Goal: Task Accomplishment & Management: Manage account settings

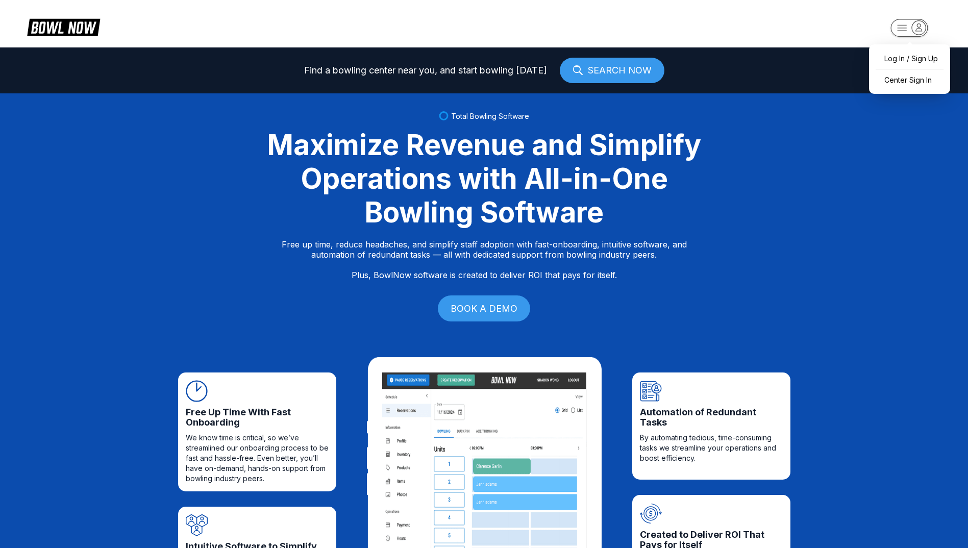
click at [919, 30] on icon "button" at bounding box center [919, 27] width 14 height 14
click at [914, 77] on div "Center Sign In" at bounding box center [909, 80] width 71 height 18
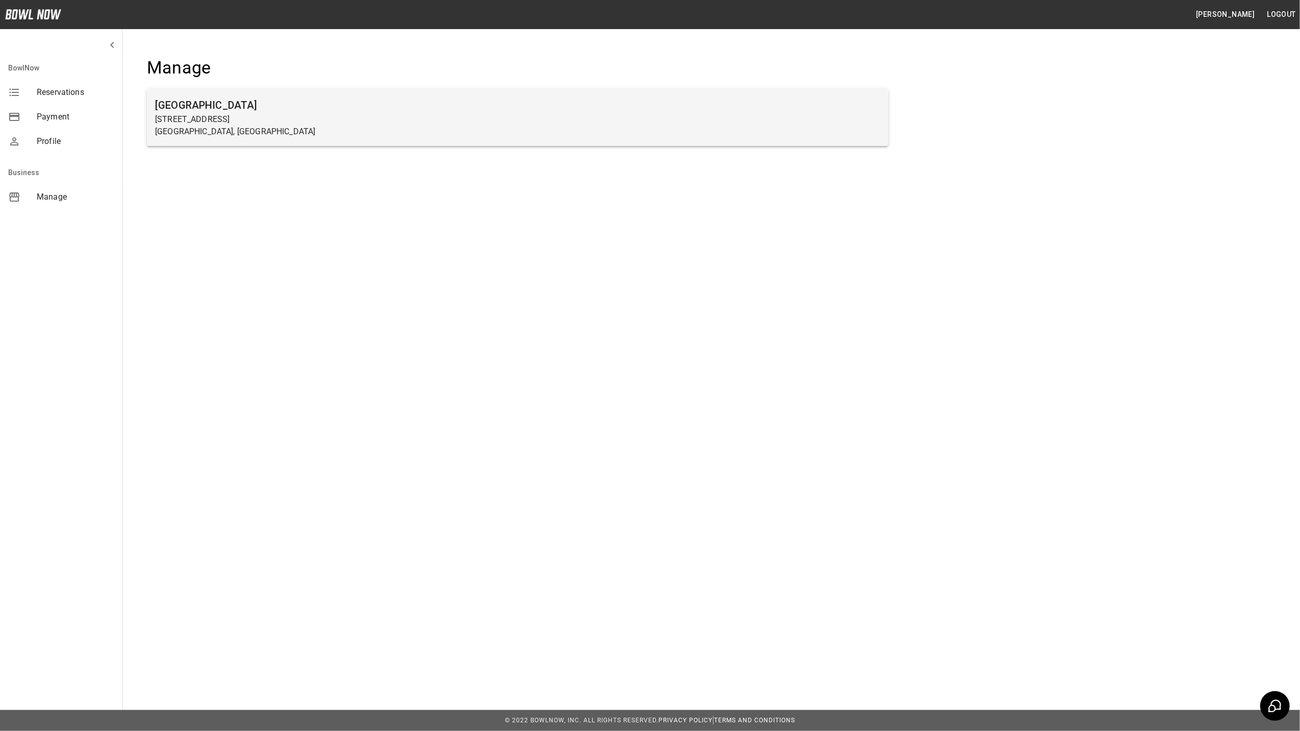
click at [184, 114] on p "27 5th Street" at bounding box center [517, 119] width 725 height 12
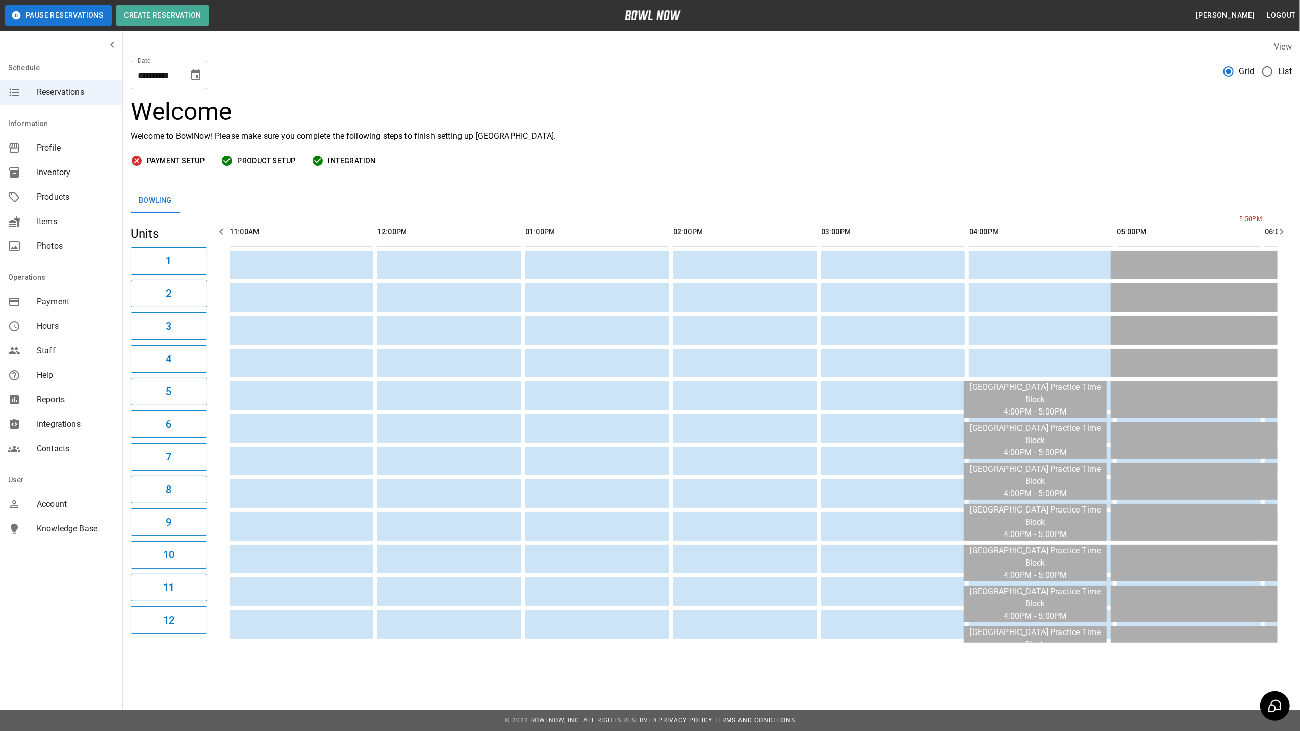
scroll to position [0, 739]
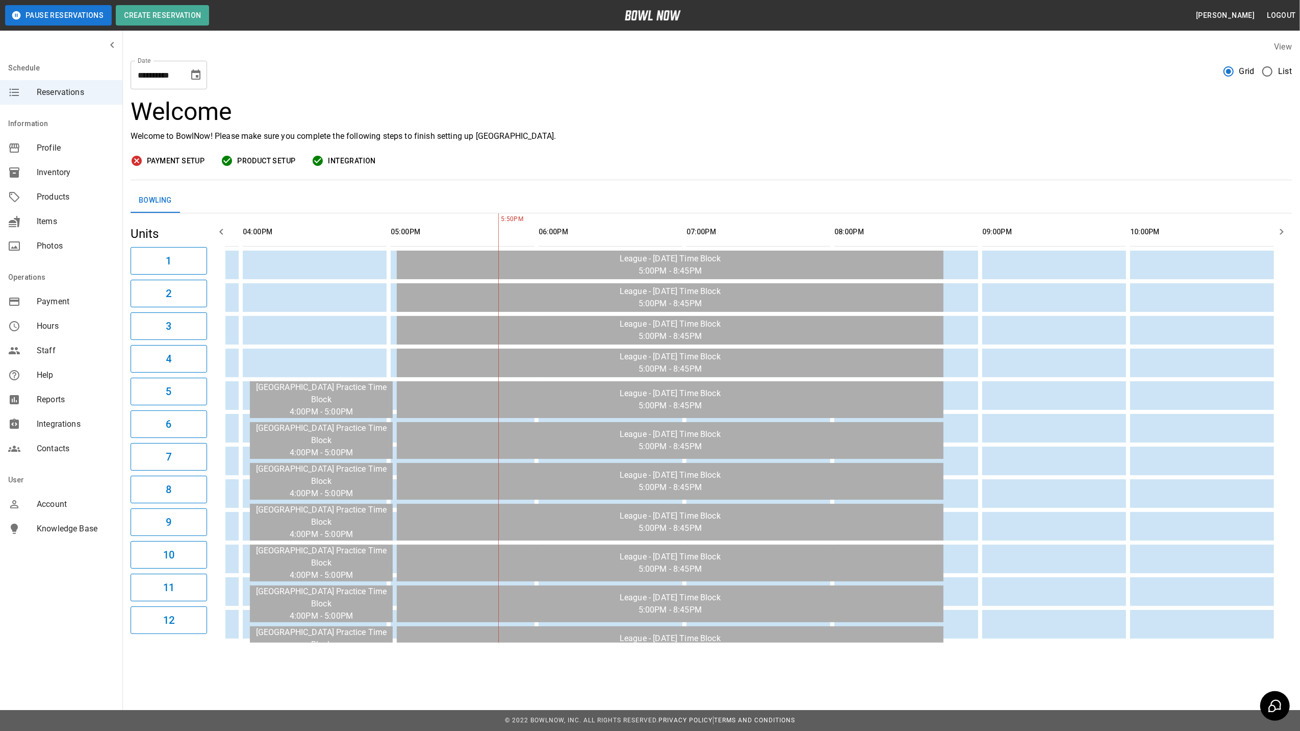
click at [1279, 72] on span "List" at bounding box center [1285, 71] width 14 height 12
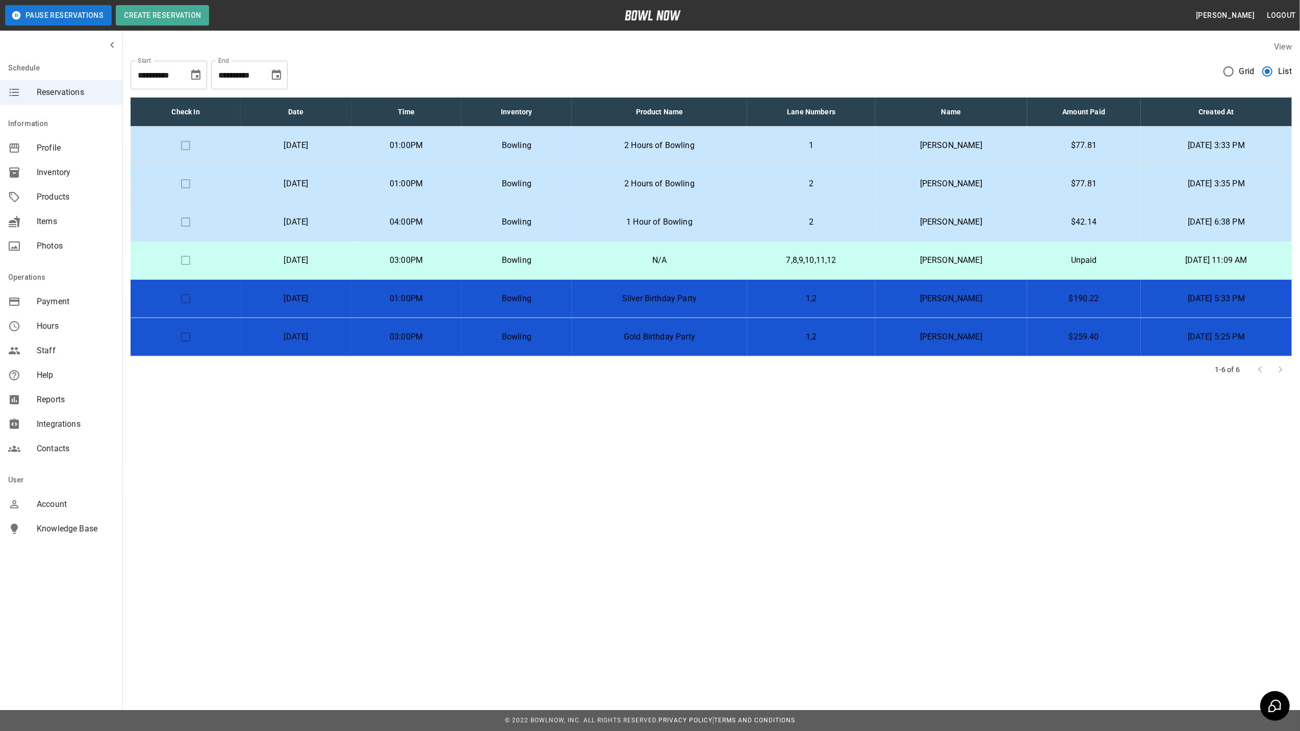
click at [343, 226] on p "Saturday, October 11th" at bounding box center [296, 222] width 94 height 12
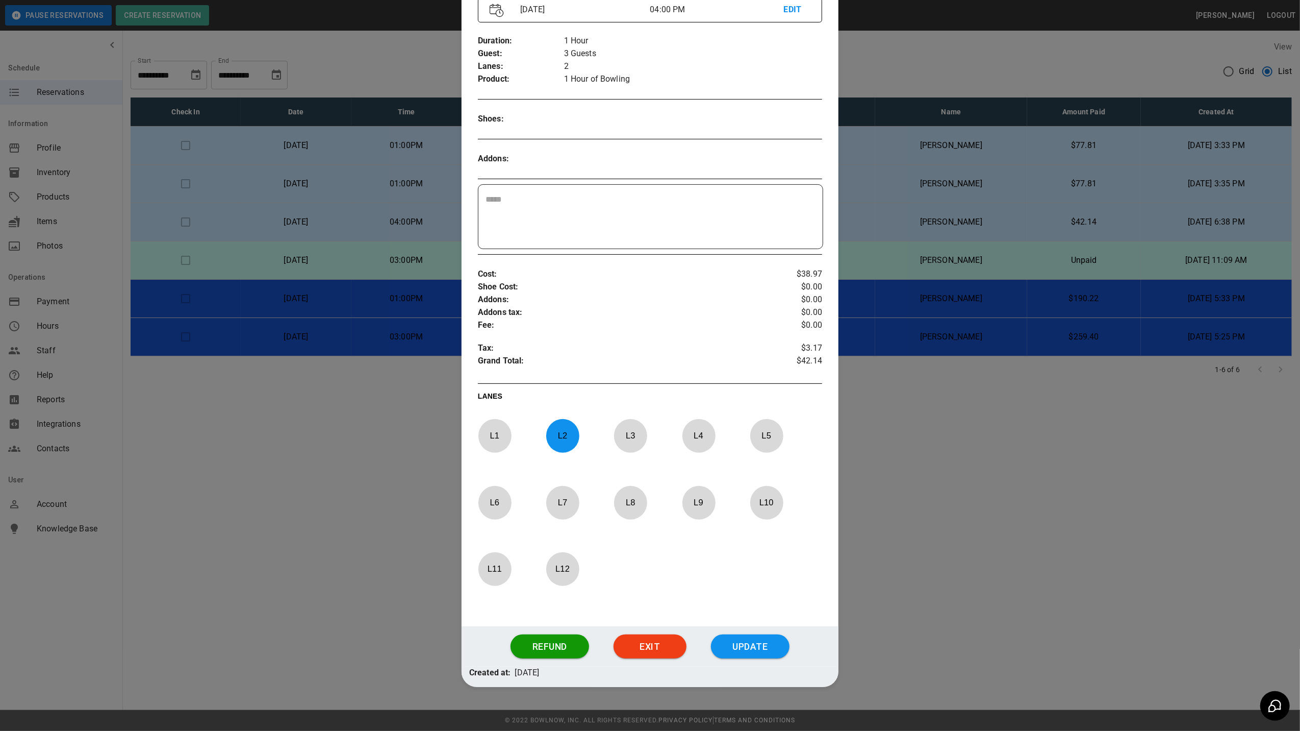
scroll to position [154, 0]
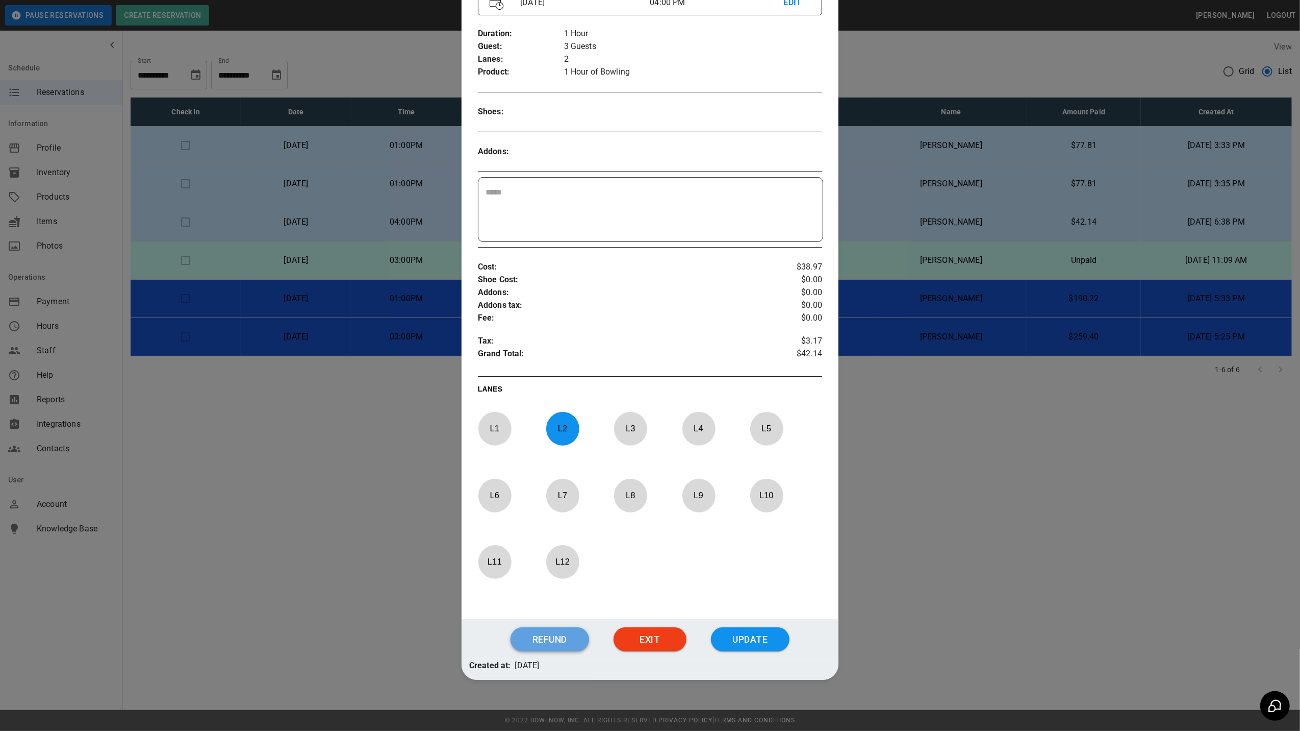
click at [535, 643] on button "Refund" at bounding box center [550, 639] width 79 height 24
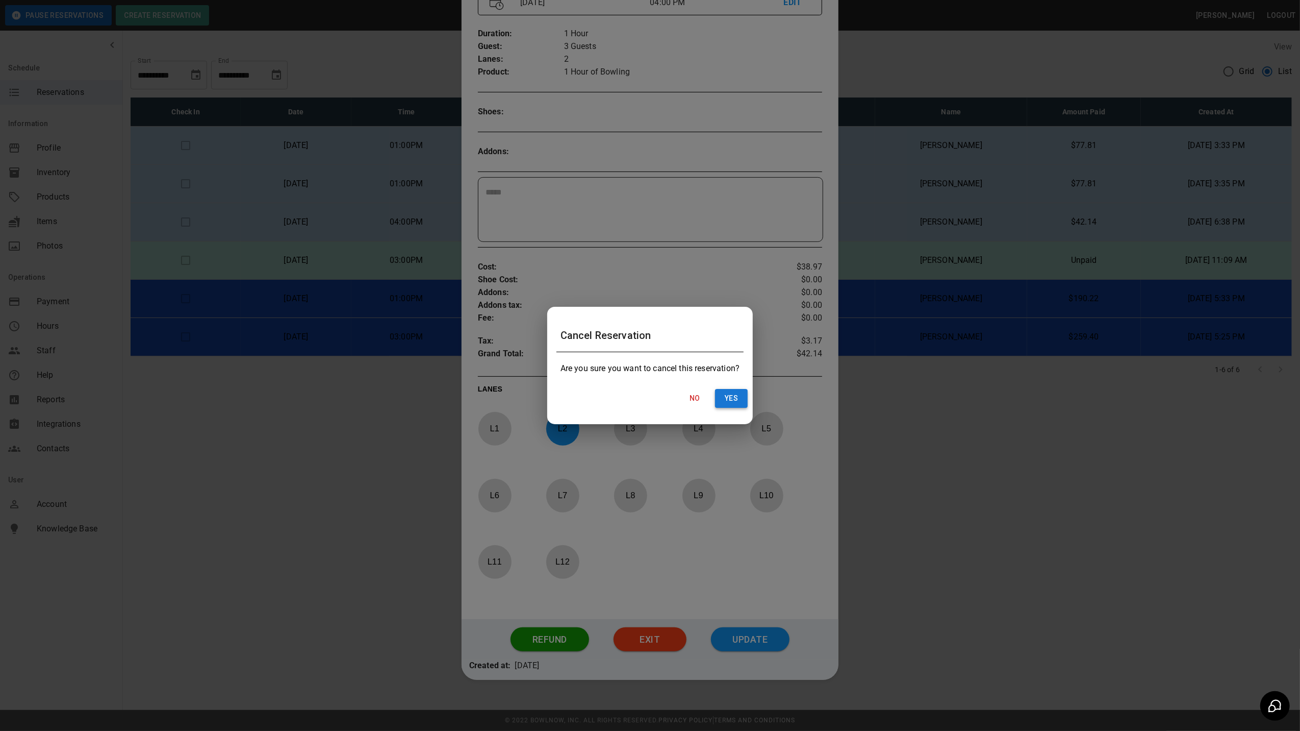
click at [725, 398] on button "Yes" at bounding box center [731, 398] width 33 height 19
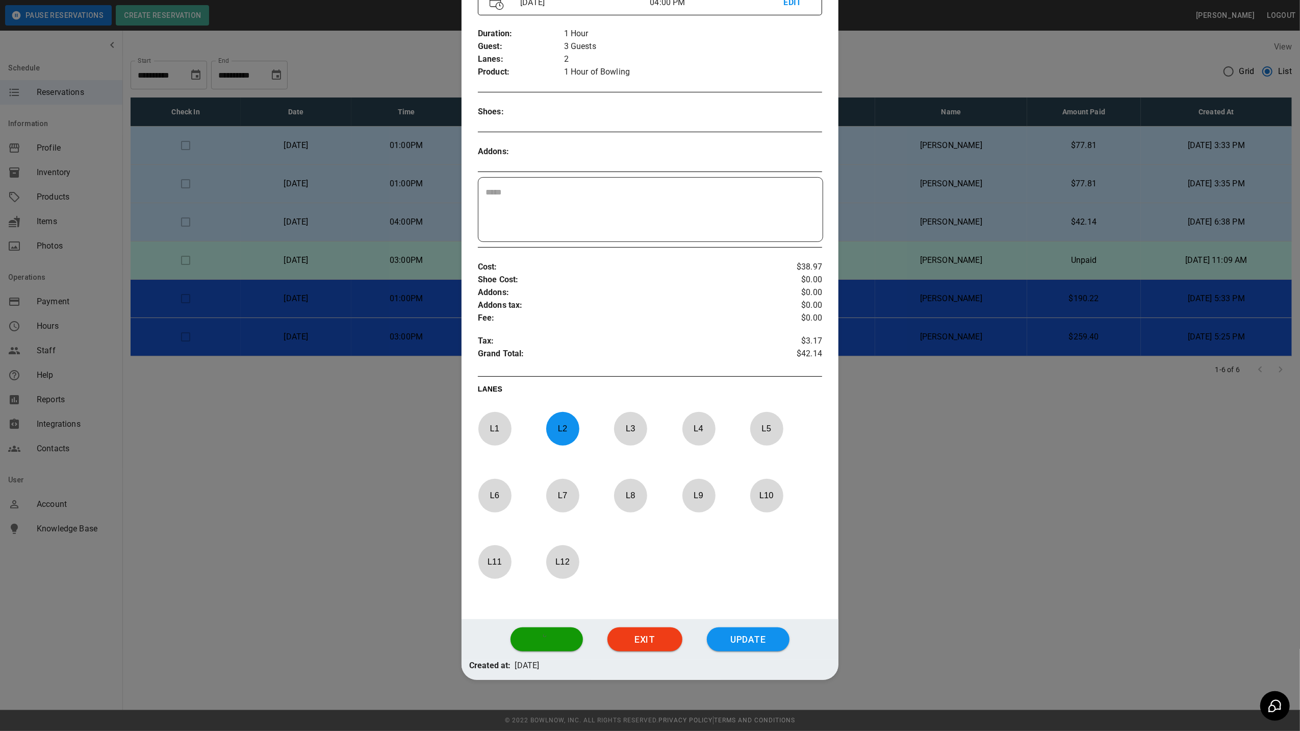
scroll to position [0, 0]
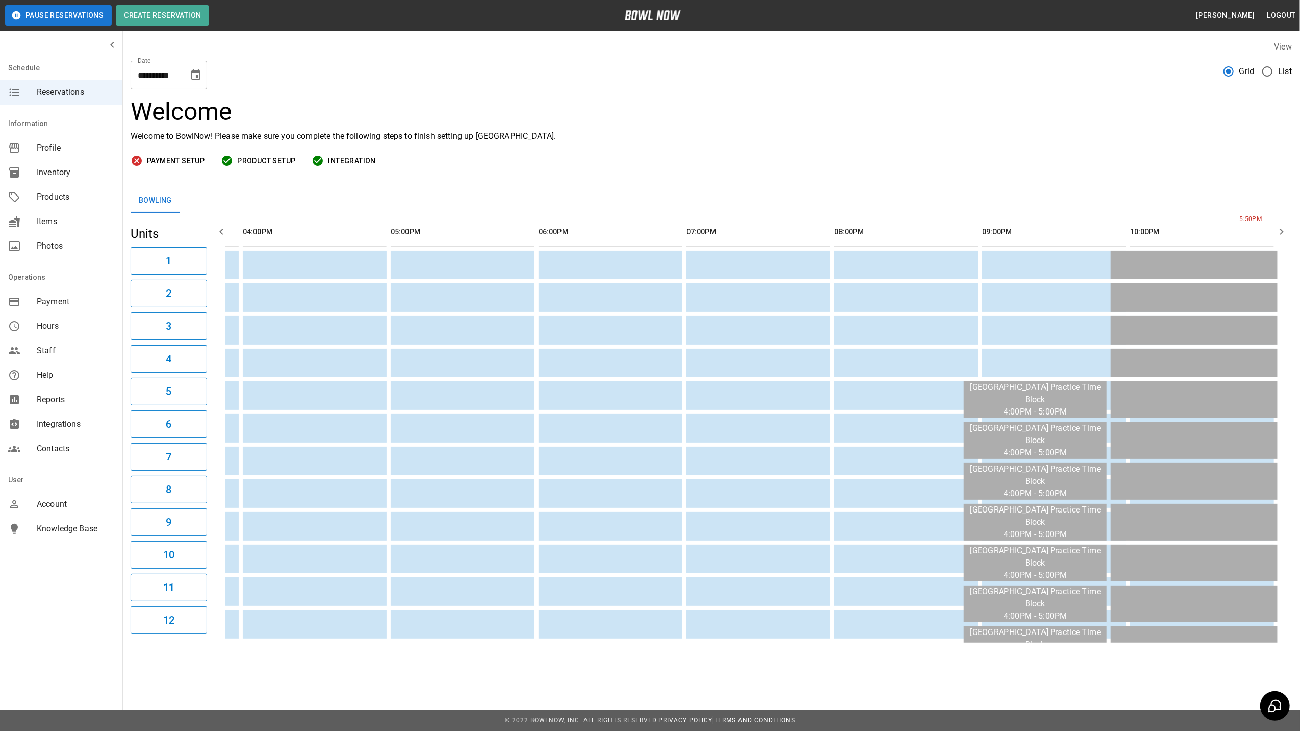
scroll to position [0, 739]
